Goal: Navigation & Orientation: Find specific page/section

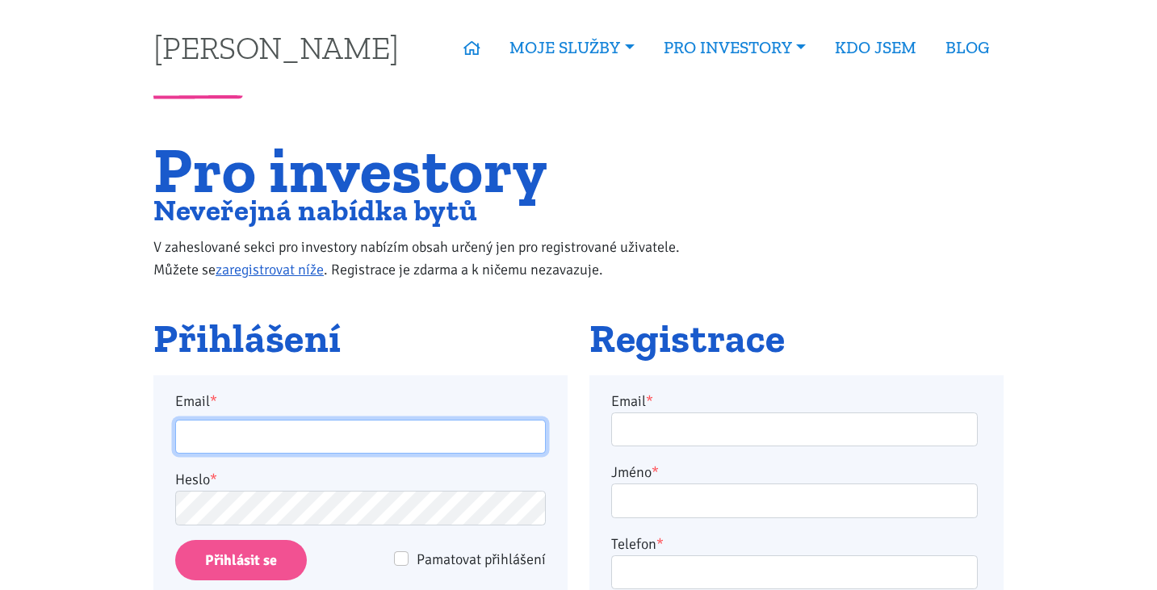
type input "burdych.t@gmail.com"
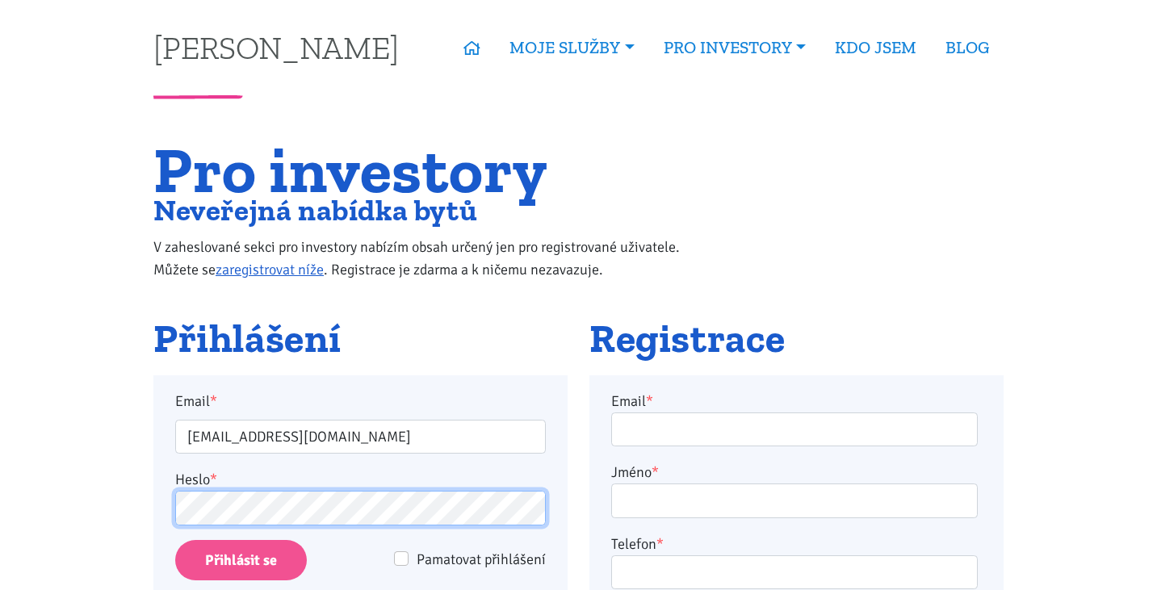
click at [241, 560] on input "Přihlásit se" at bounding box center [241, 560] width 132 height 41
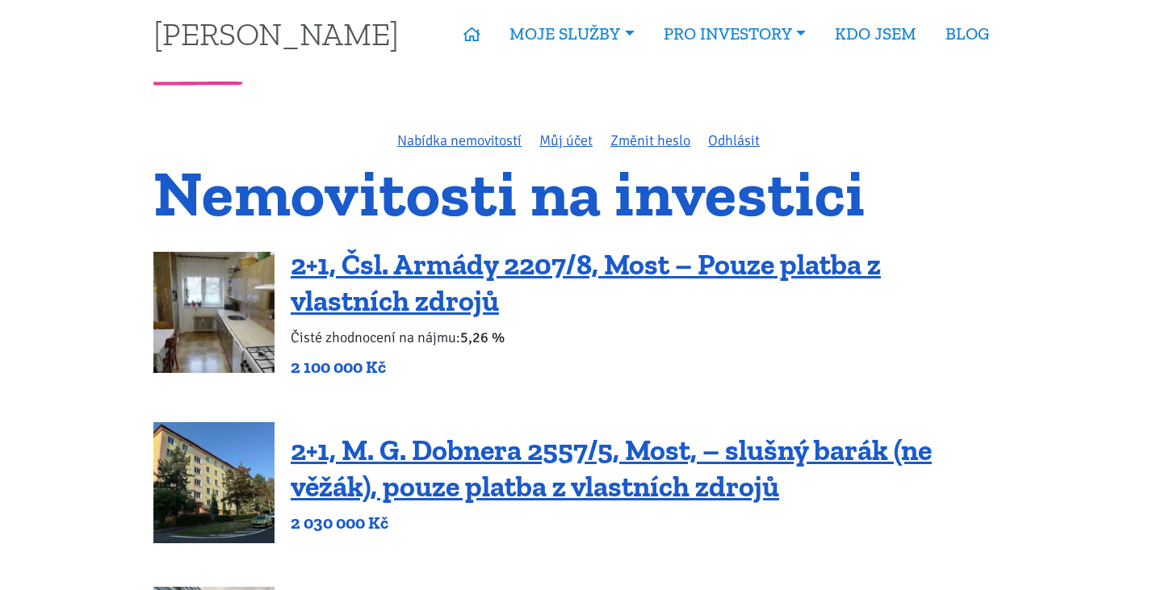
scroll to position [13, 0]
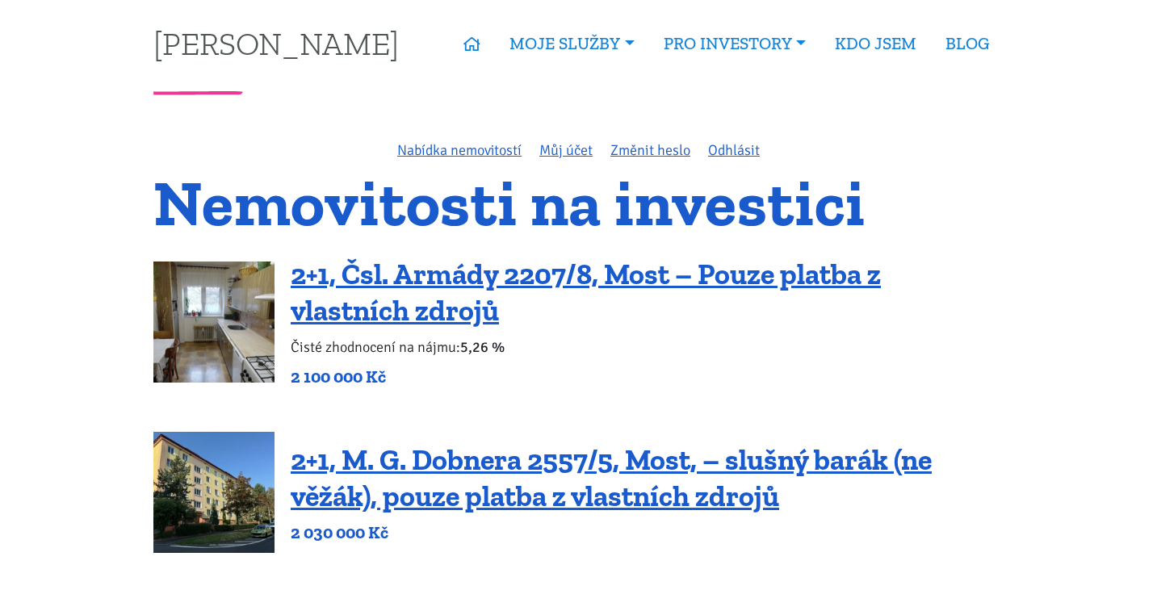
scroll to position [1, 0]
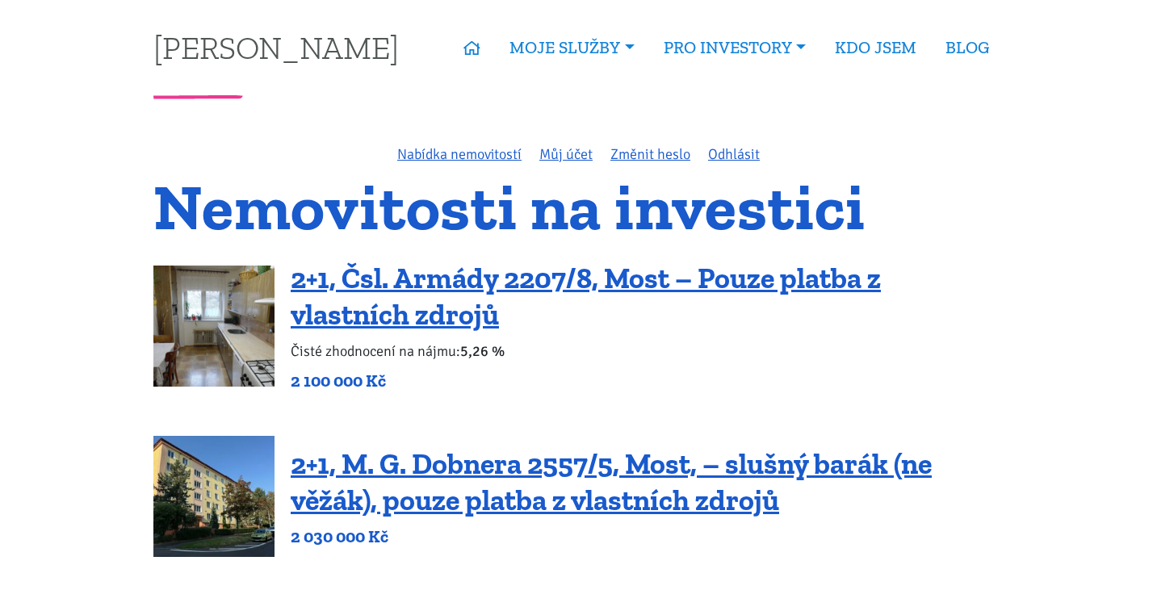
scroll to position [4, 0]
